Goal: Communication & Community: Answer question/provide support

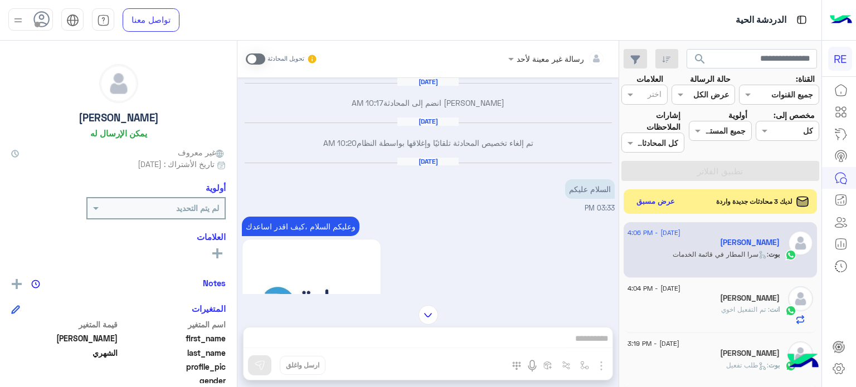
click at [655, 204] on button "عرض مسبق" at bounding box center [656, 202] width 48 height 16
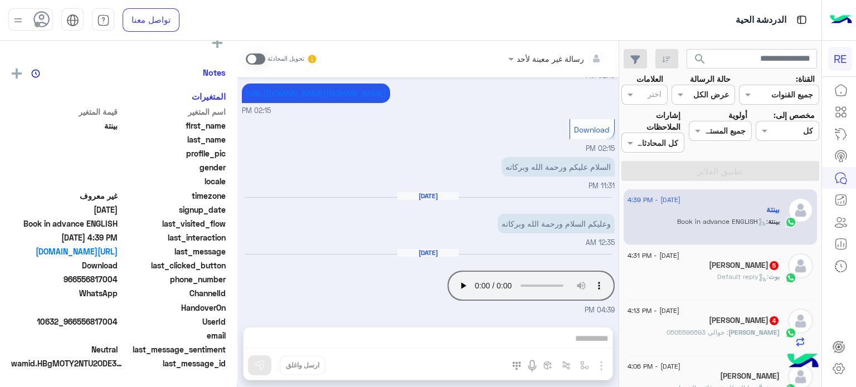
scroll to position [209, 0]
click at [738, 259] on div "[DATE] - 4:31 PM" at bounding box center [703, 257] width 152 height 7
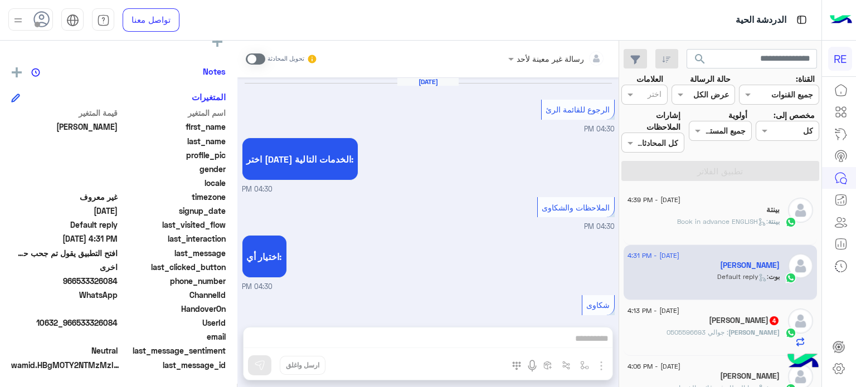
scroll to position [360, 0]
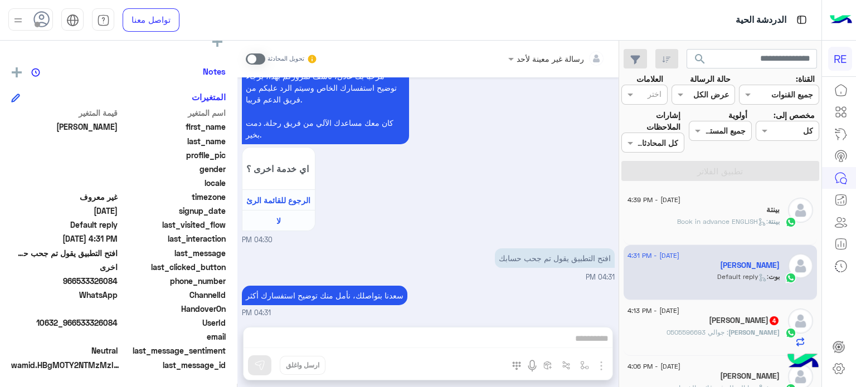
click at [688, 319] on div "[PERSON_NAME] 4" at bounding box center [703, 322] width 152 height 12
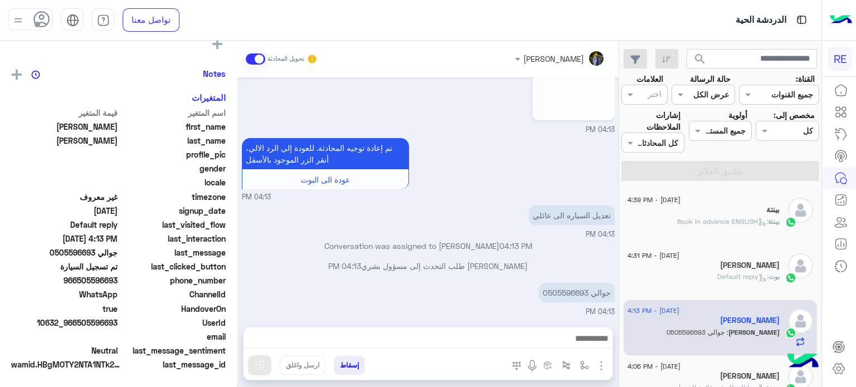
scroll to position [212, 0]
drag, startPoint x: 587, startPoint y: 290, endPoint x: 549, endPoint y: 291, distance: 37.9
click at [549, 291] on p "جوالي 0505596693" at bounding box center [577, 293] width 76 height 20
copy p "505596693"
click at [485, 326] on div "[PERSON_NAME] تحويل المحادثة [DATE] [PERSON_NAME] انضم إلى المحادثة 12:55 AM تم…" at bounding box center [427, 216] width 381 height 351
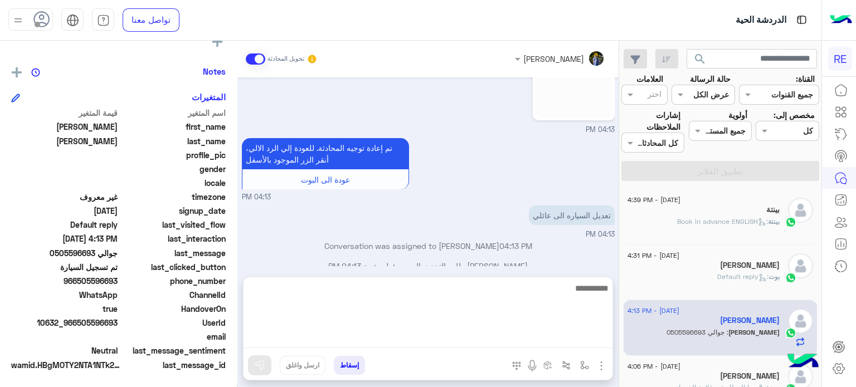
click at [479, 335] on textarea at bounding box center [427, 314] width 369 height 67
type textarea "**********"
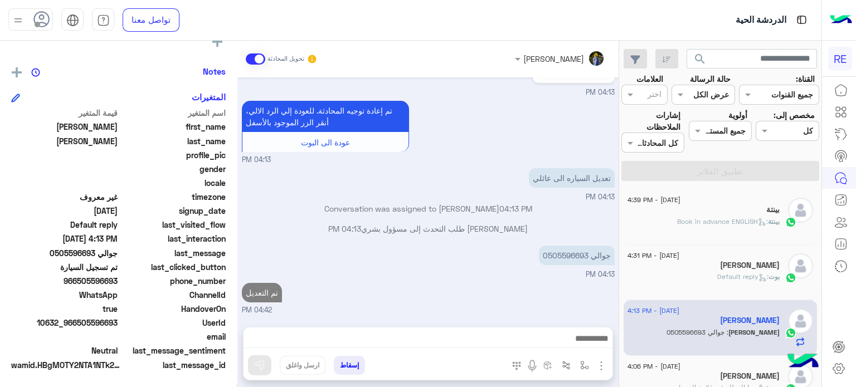
scroll to position [449, 0]
click at [713, 226] on div "بينتة : Book in advance ENGLISH" at bounding box center [703, 227] width 152 height 20
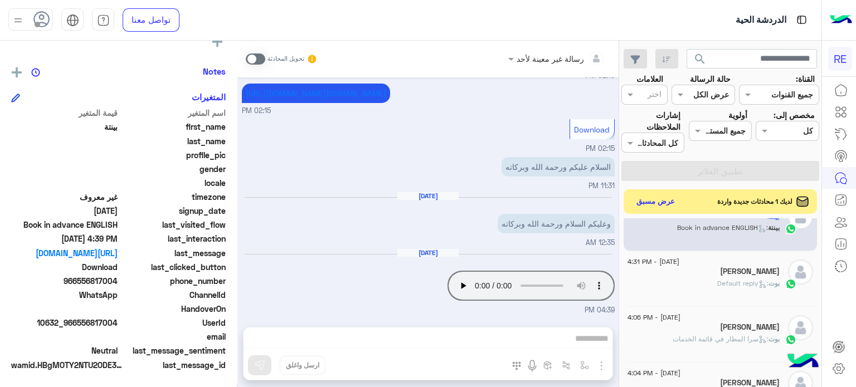
scroll to position [82, 0]
click at [700, 293] on div "[PERSON_NAME] : Default reply" at bounding box center [703, 288] width 152 height 20
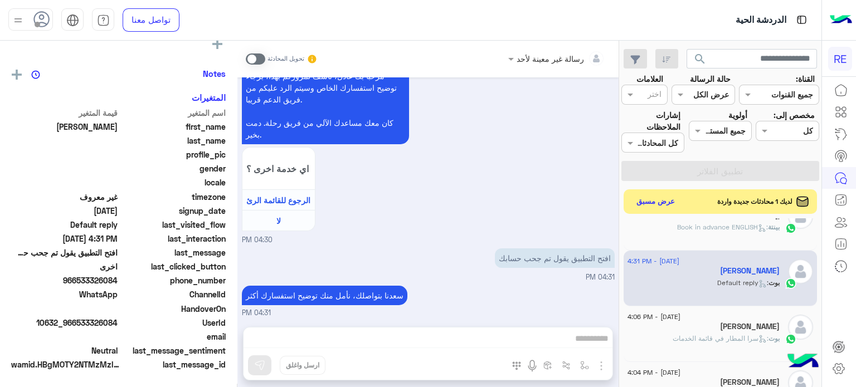
scroll to position [212, 0]
drag, startPoint x: 118, startPoint y: 320, endPoint x: 80, endPoint y: 322, distance: 38.0
click at [80, 322] on span "10632_966533326084" at bounding box center [64, 323] width 106 height 12
copy span "533326084"
click at [440, 330] on div "رسالة غير معينة لأحد تحويل المحادثة [DATE] الرجوع للقائمة الرئ 04:30 PM اختر [D…" at bounding box center [427, 216] width 381 height 351
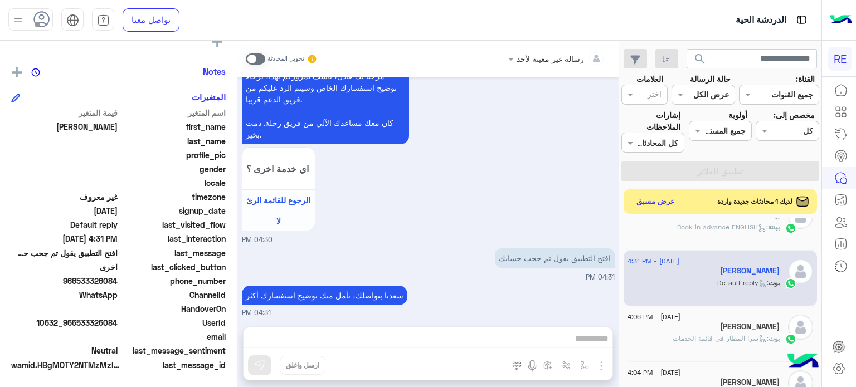
click at [258, 63] on span at bounding box center [256, 58] width 20 height 11
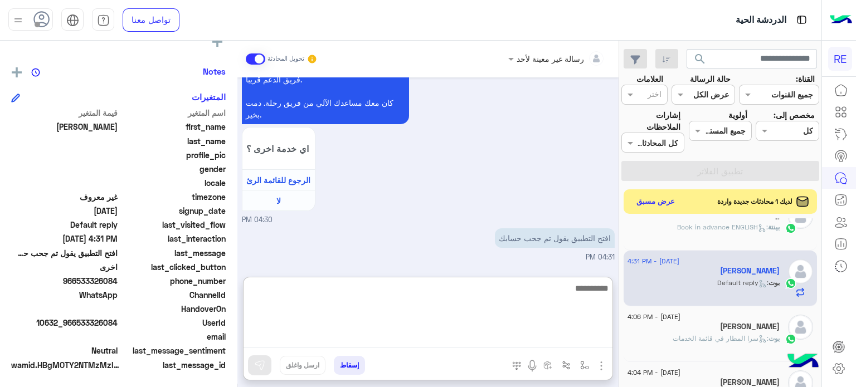
click at [390, 346] on textarea at bounding box center [427, 314] width 369 height 67
type textarea "**********"
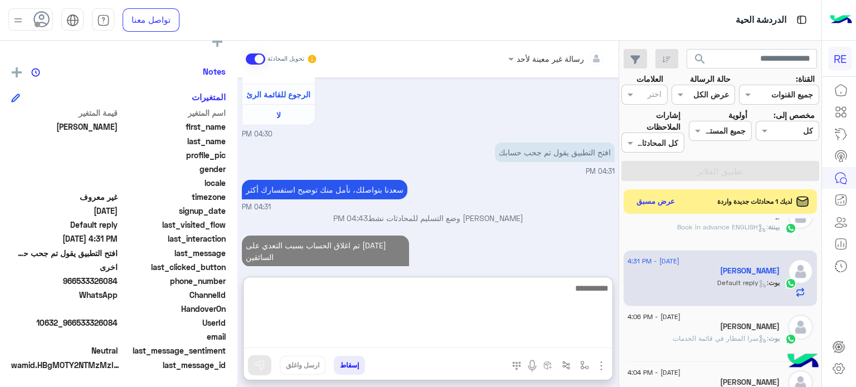
scroll to position [0, 0]
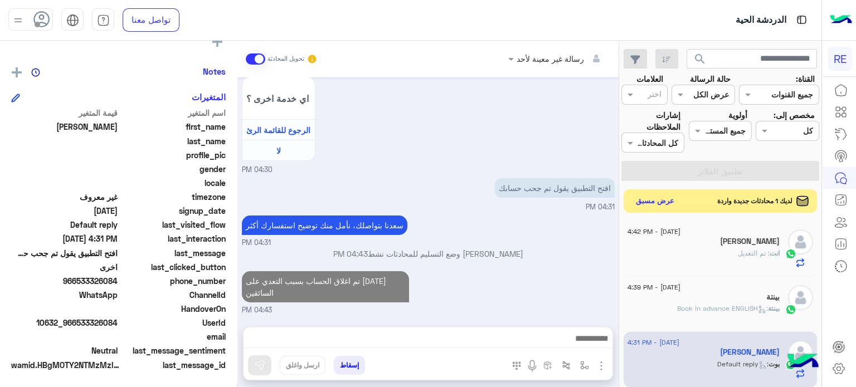
click at [638, 197] on button "عرض مسبق" at bounding box center [655, 201] width 47 height 15
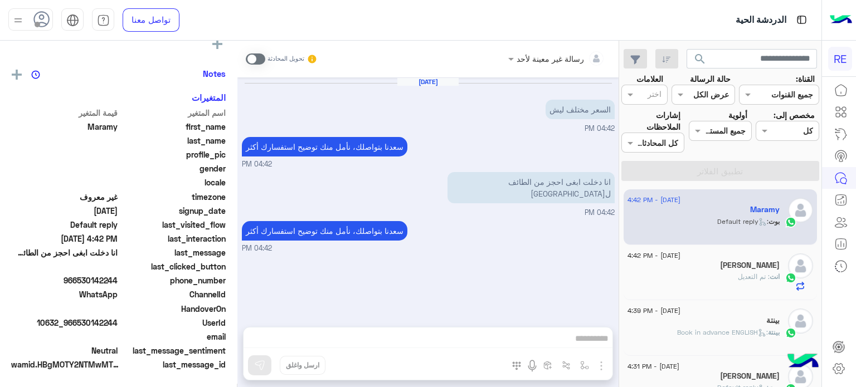
scroll to position [212, 0]
click at [258, 64] on div "تحويل المحادثة" at bounding box center [282, 59] width 72 height 20
click at [256, 59] on span at bounding box center [256, 58] width 20 height 11
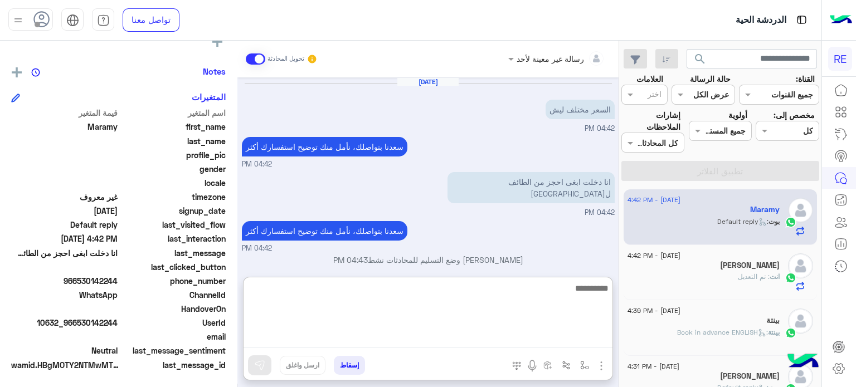
click at [474, 335] on textarea at bounding box center [427, 314] width 369 height 67
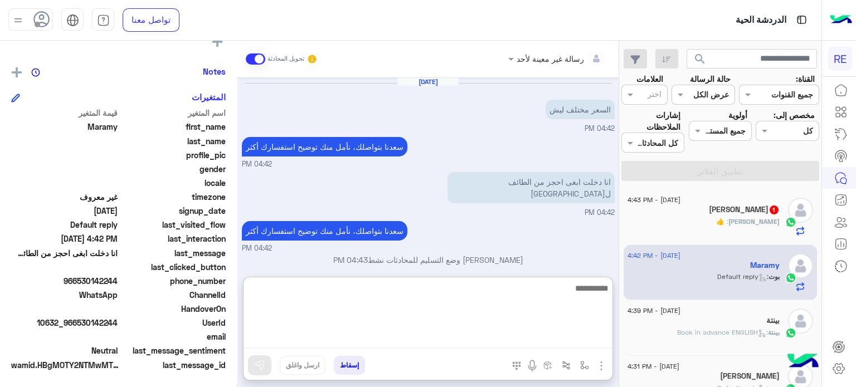
click at [569, 282] on textarea at bounding box center [427, 314] width 369 height 67
type textarea "**********"
